Goal: Information Seeking & Learning: Learn about a topic

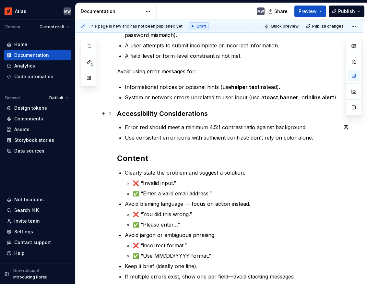
scroll to position [169, 0]
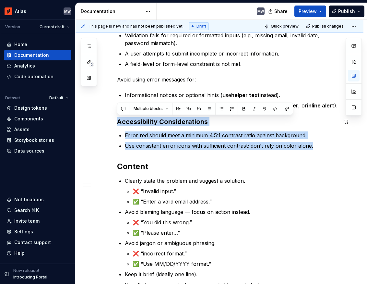
drag, startPoint x: 324, startPoint y: 148, endPoint x: 106, endPoint y: 117, distance: 220.1
click at [105, 116] on div "Form errors communicate problems that prevent users from successfully completin…" at bounding box center [220, 175] width 288 height 450
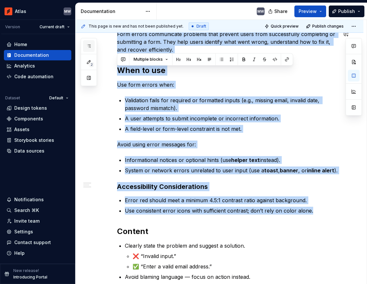
scroll to position [45, 0]
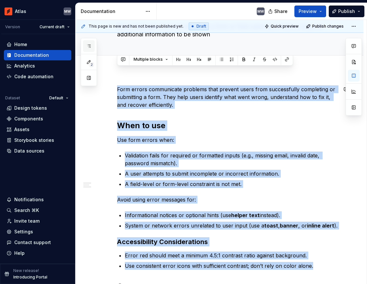
drag, startPoint x: 318, startPoint y: 73, endPoint x: 94, endPoint y: 49, distance: 224.8
click at [94, 49] on div "2 Pages Add Accessibility guide for tree Page tree. Navigate the tree with the …" at bounding box center [222, 152] width 292 height 264
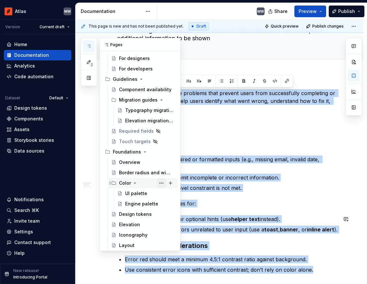
scroll to position [45, 0]
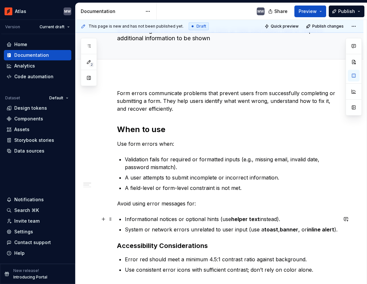
click at [213, 218] on p "Informational notices or optional hints (use helper text instead)." at bounding box center [231, 219] width 213 height 8
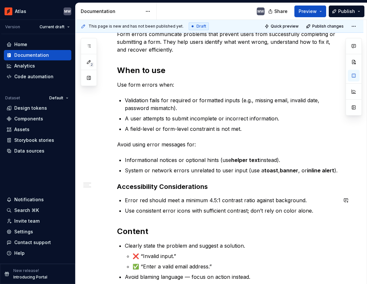
scroll to position [123, 0]
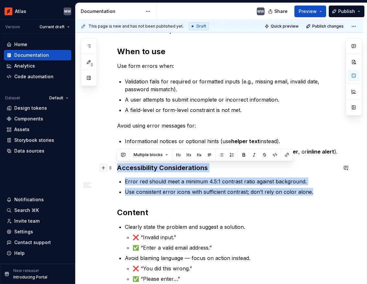
drag, startPoint x: 323, startPoint y: 193, endPoint x: 102, endPoint y: 165, distance: 223.0
click at [117, 165] on div "Form errors communicate problems that prevent users from successfully completin…" at bounding box center [227, 185] width 221 height 349
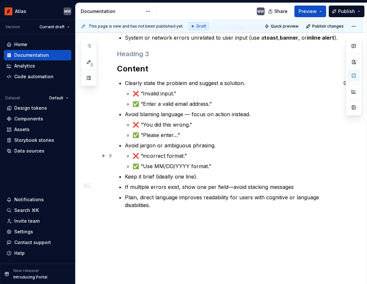
scroll to position [254, 0]
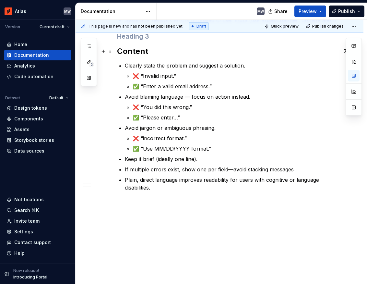
click at [137, 51] on h2 "Content" at bounding box center [227, 51] width 221 height 10
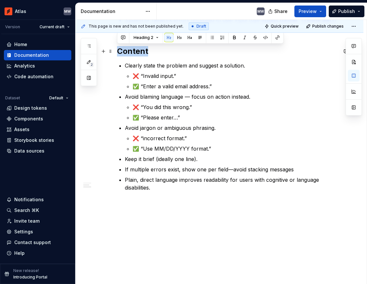
click at [137, 51] on h2 "Content" at bounding box center [227, 51] width 221 height 10
click at [158, 207] on div "Form errors communicate problems that prevent users from successfully completin…" at bounding box center [220, 74] width 288 height 420
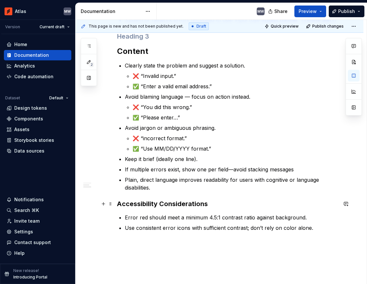
click at [152, 203] on h3 "Accessibility Considerations" at bounding box center [227, 203] width 221 height 9
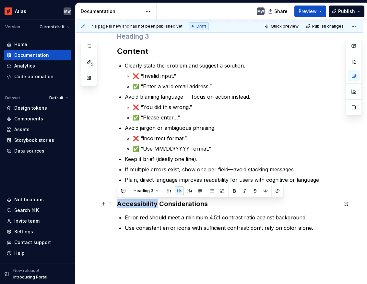
click at [152, 203] on h3 "Accessibility Considerations" at bounding box center [227, 203] width 221 height 9
click at [168, 191] on button "button" at bounding box center [168, 190] width 9 height 9
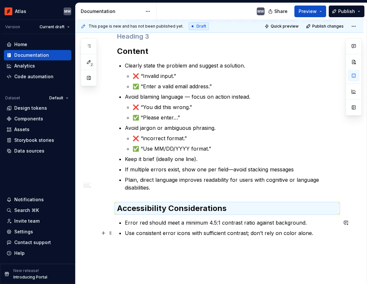
click at [165, 230] on p "Use consistent error icons with sufficient contrast; don’t rely on color alone." at bounding box center [231, 233] width 213 height 8
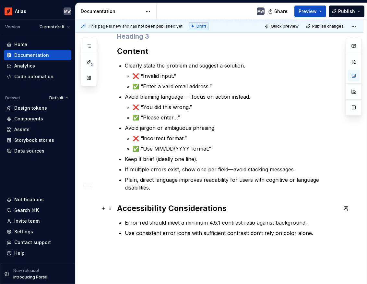
click at [172, 210] on h2 "Accessibility Considerations" at bounding box center [227, 208] width 221 height 10
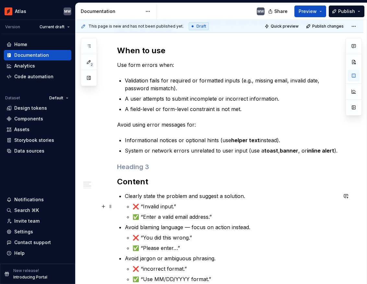
scroll to position [125, 0]
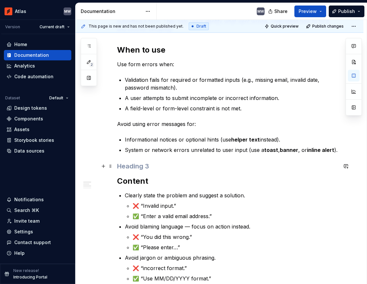
click at [142, 167] on h3 at bounding box center [227, 166] width 221 height 9
click at [140, 167] on h3 "Error types" at bounding box center [227, 166] width 221 height 9
click at [122, 166] on h3 "Error display" at bounding box center [227, 166] width 221 height 9
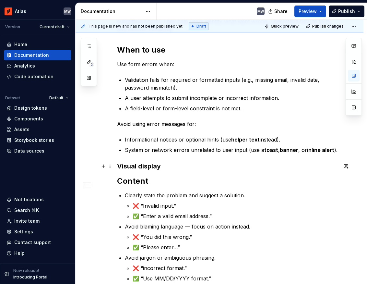
click at [142, 165] on h3 "Visual display" at bounding box center [227, 166] width 221 height 9
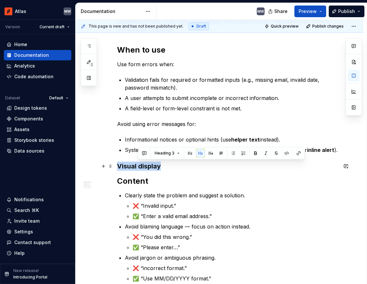
click at [142, 165] on h3 "Visual display" at bounding box center [227, 166] width 221 height 9
click at [147, 156] on button "Heading 3" at bounding box center [146, 153] width 31 height 9
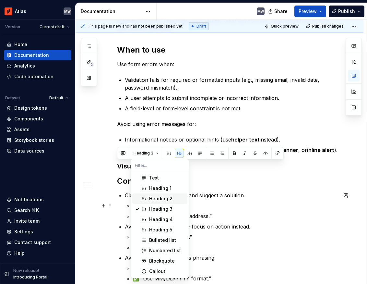
click at [165, 199] on div "Heading 2" at bounding box center [160, 198] width 23 height 6
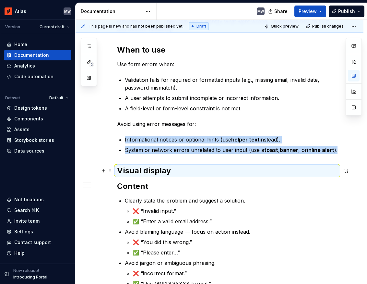
click at [174, 169] on h2 "Visual display" at bounding box center [227, 170] width 221 height 10
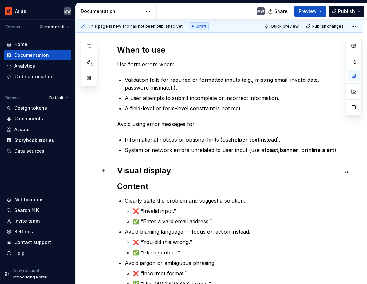
click at [174, 169] on h2 "Visual display" at bounding box center [227, 170] width 221 height 10
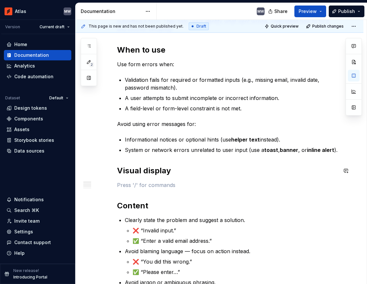
type textarea "*"
